Goal: Task Accomplishment & Management: Manage account settings

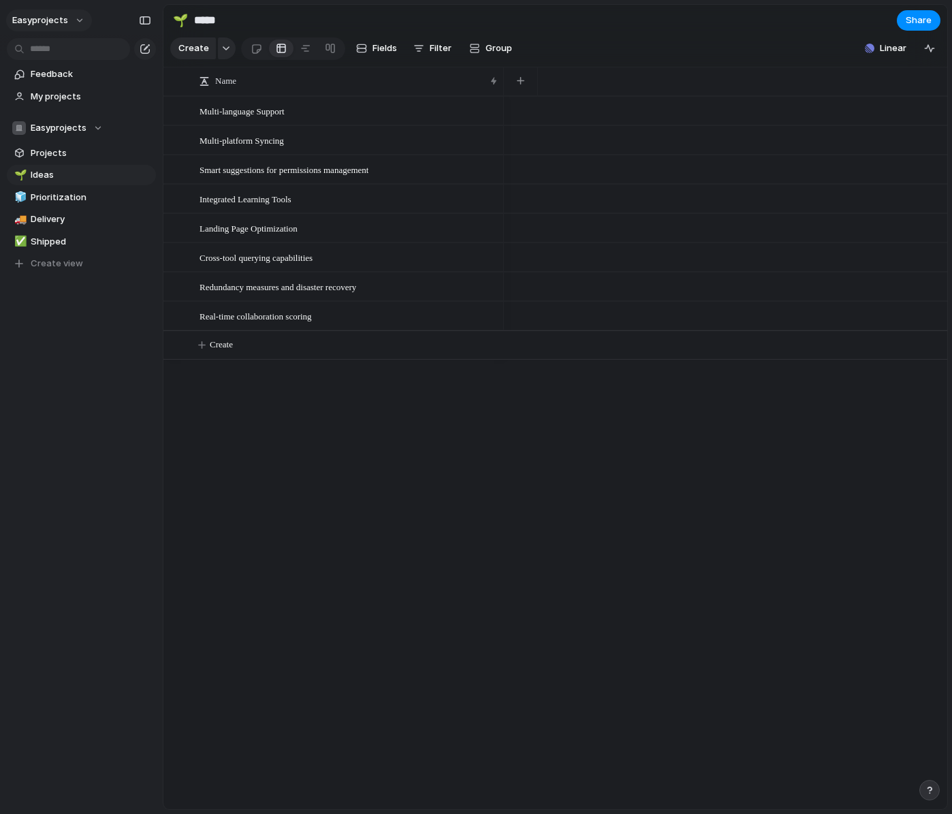
click at [63, 19] on span "easyprojects" at bounding box center [40, 21] width 56 height 14
click at [67, 52] on li "Settings" at bounding box center [66, 51] width 113 height 22
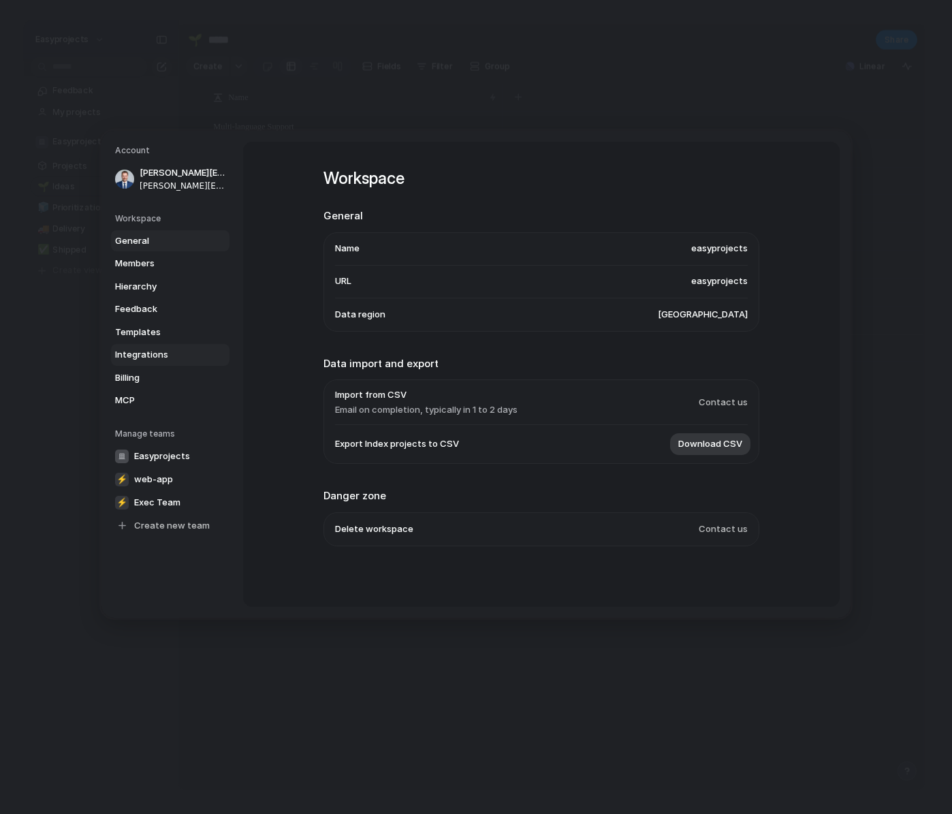
click at [146, 355] on span "Integrations" at bounding box center [158, 355] width 87 height 14
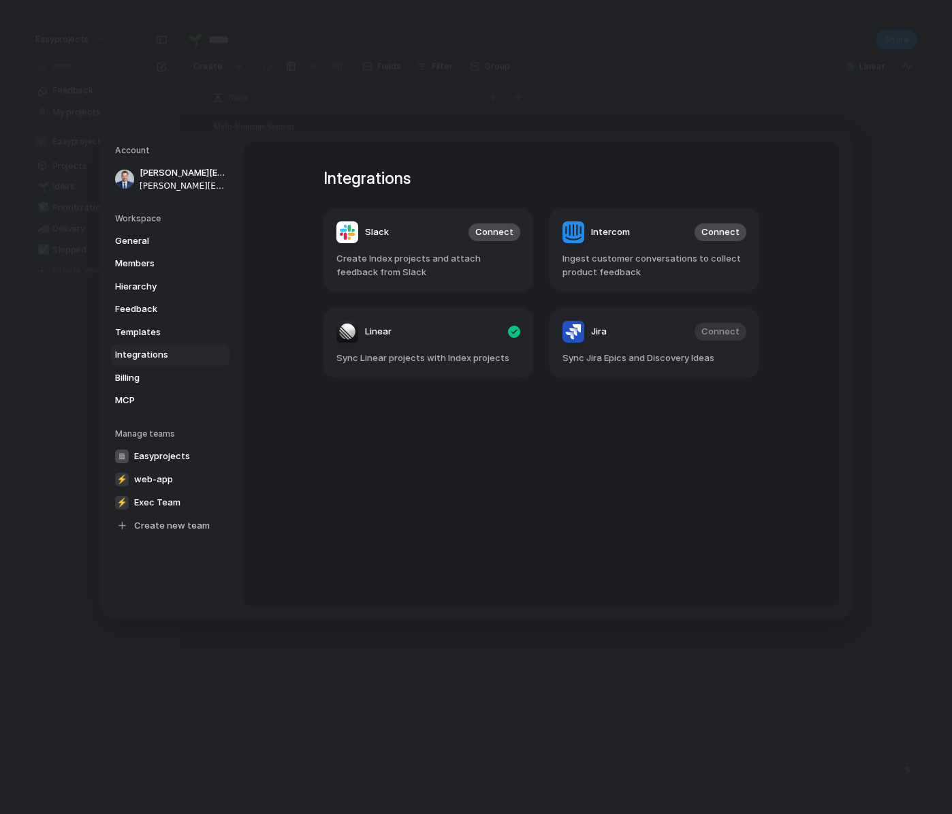
click at [612, 142] on div "Integrations Slack Connect Create Index projects and attach feedback from Slack…" at bounding box center [541, 374] width 485 height 465
